Goal: Task Accomplishment & Management: Complete application form

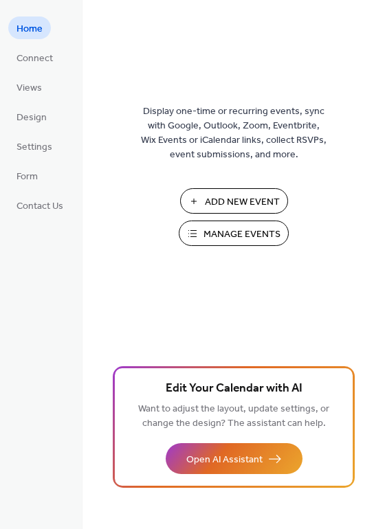
click at [222, 203] on span "Add New Event" at bounding box center [242, 202] width 75 height 14
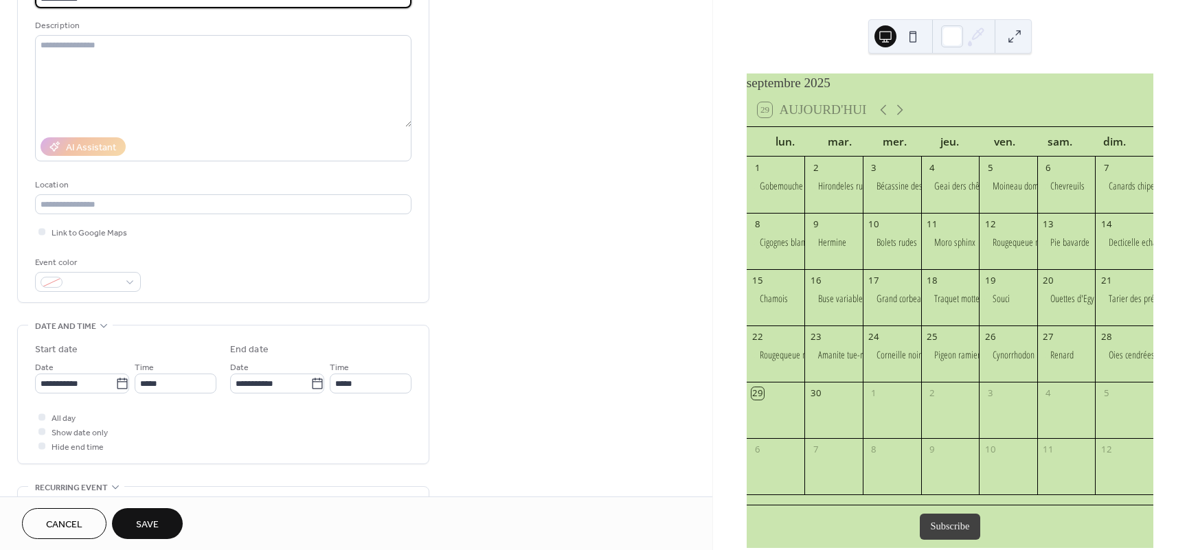
scroll to position [124, 0]
type input "**********"
click at [83, 436] on span "Show date only" at bounding box center [80, 432] width 56 height 14
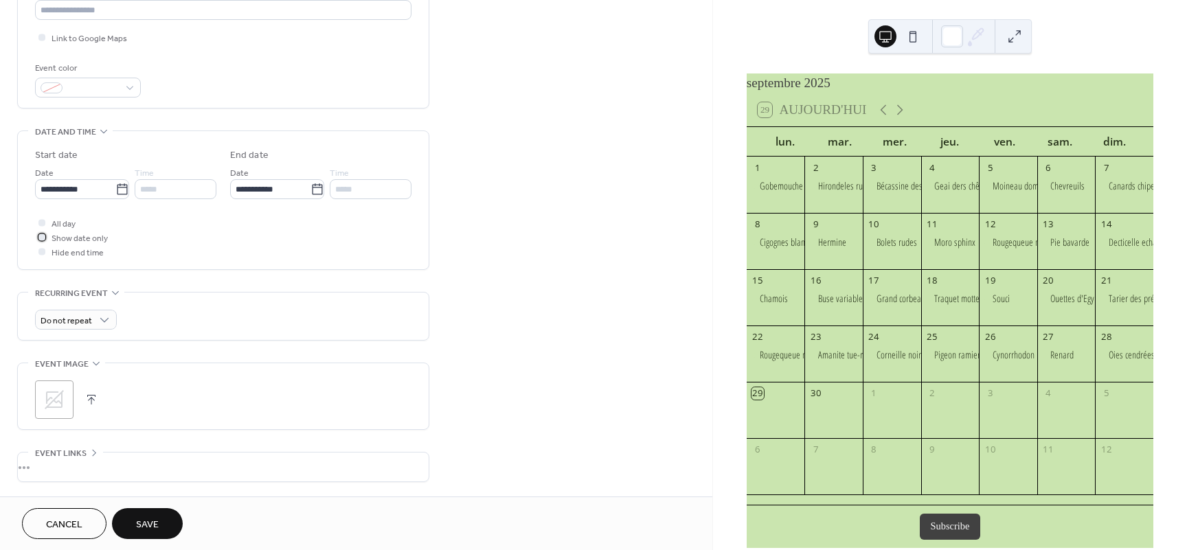
scroll to position [330, 0]
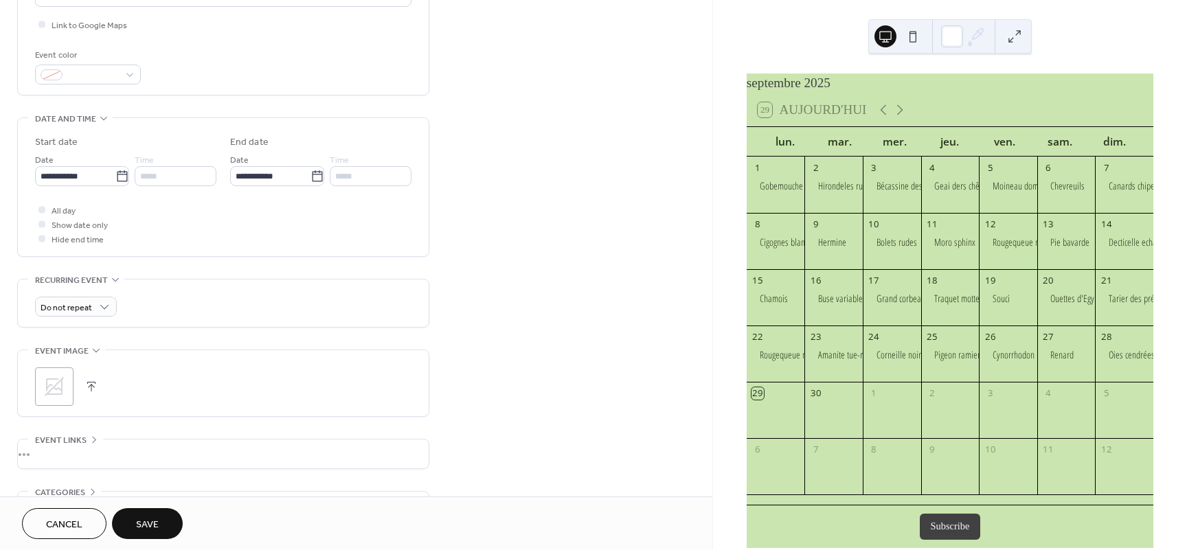
click at [93, 394] on button "button" at bounding box center [91, 386] width 19 height 19
click at [146, 522] on span "Save" at bounding box center [147, 525] width 23 height 14
